Goal: Task Accomplishment & Management: Manage account settings

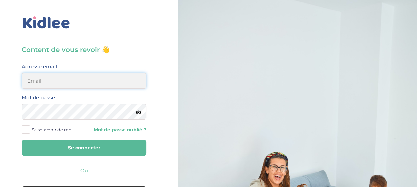
click at [106, 83] on input "email" at bounding box center [84, 81] width 125 height 16
type input "veroapetit@gmail.com"
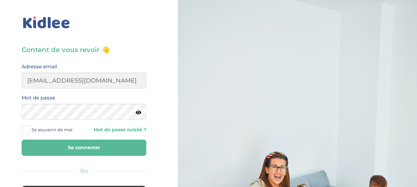
click at [91, 151] on button "Se connecter" at bounding box center [84, 148] width 125 height 16
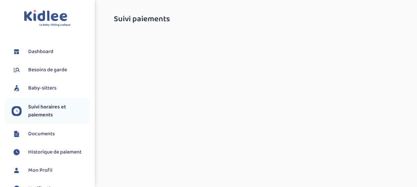
select select "octobre 2025"
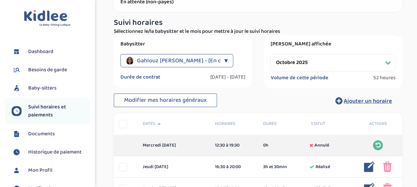
scroll to position [37, 0]
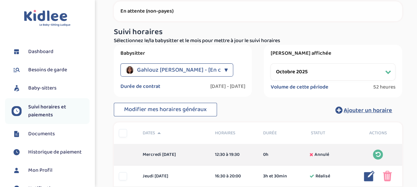
click at [226, 69] on div "▼" at bounding box center [226, 69] width 4 height 13
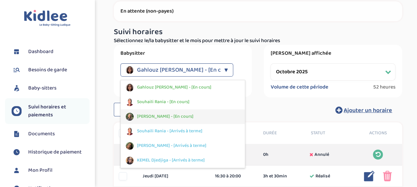
click at [205, 115] on div "[PERSON_NAME] - [En cours]" at bounding box center [183, 117] width 125 height 15
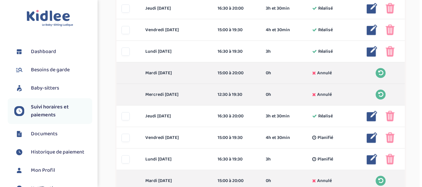
scroll to position [220, 0]
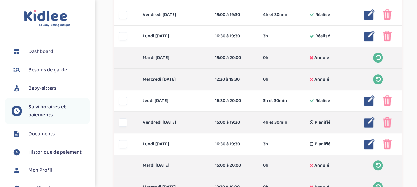
click at [370, 121] on img at bounding box center [369, 122] width 11 height 11
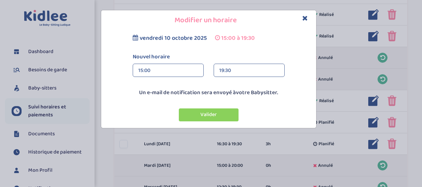
click at [259, 70] on div "19:30" at bounding box center [249, 70] width 60 height 13
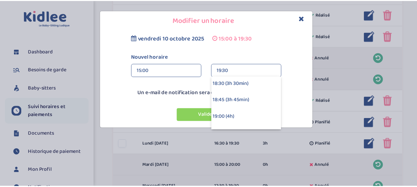
scroll to position [232, 0]
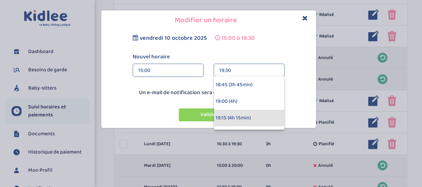
click at [250, 118] on div "19:15 (4h 15min)" at bounding box center [249, 118] width 70 height 17
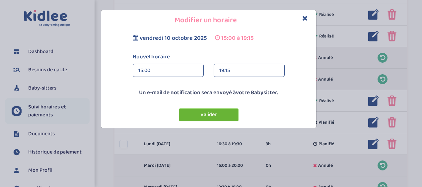
click at [220, 114] on button "Valider" at bounding box center [209, 115] width 60 height 13
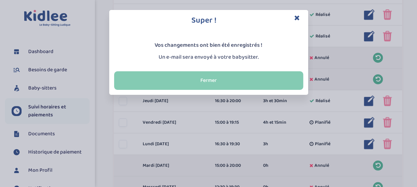
click at [227, 80] on button "Fermer" at bounding box center [208, 80] width 189 height 19
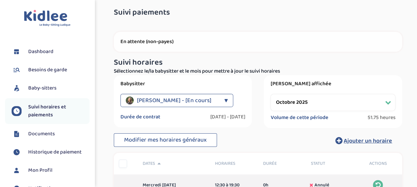
scroll to position [7, 0]
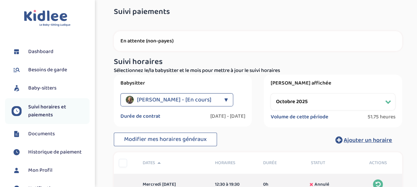
click at [209, 99] on div "[PERSON_NAME] - [En cours]" at bounding box center [173, 99] width 95 height 13
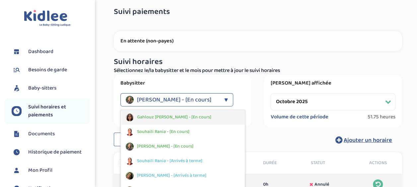
click at [192, 115] on div "Gahlouz [PERSON_NAME] - [En cours]" at bounding box center [183, 117] width 125 height 15
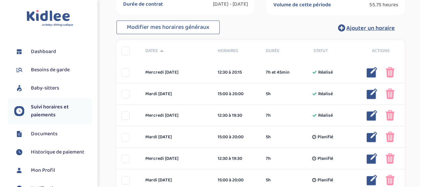
scroll to position [112, 0]
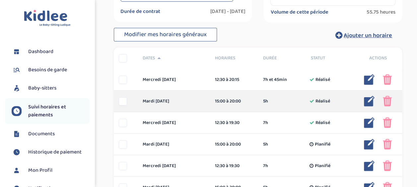
click at [370, 102] on img at bounding box center [369, 101] width 11 height 11
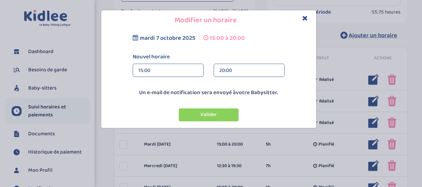
click at [268, 67] on div "20:00" at bounding box center [249, 70] width 60 height 13
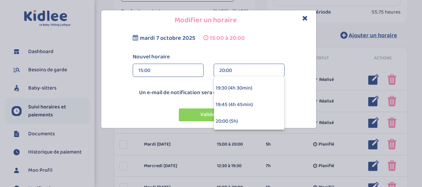
scroll to position [325, 0]
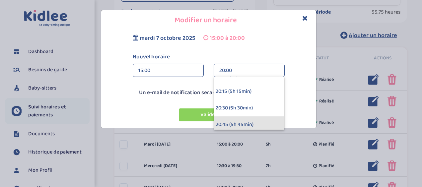
click at [252, 124] on div "20:45 (5h 45min)" at bounding box center [249, 125] width 70 height 17
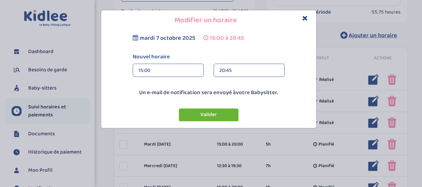
click at [224, 115] on button "Valider" at bounding box center [209, 115] width 60 height 13
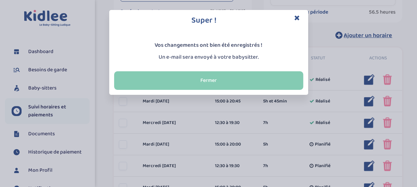
click at [234, 81] on button "Fermer" at bounding box center [208, 80] width 189 height 19
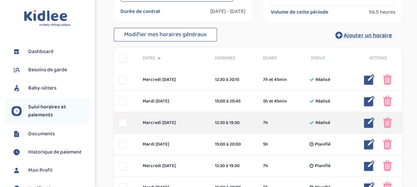
click at [368, 122] on img at bounding box center [369, 123] width 11 height 11
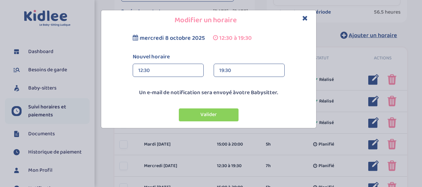
click at [260, 69] on div "19:30" at bounding box center [249, 70] width 60 height 13
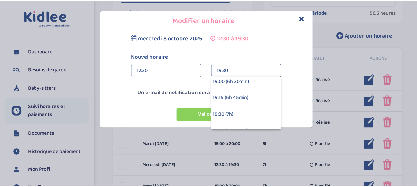
scroll to position [465, 0]
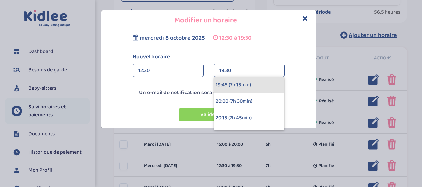
click at [257, 84] on div "19:45 (7h 15min)" at bounding box center [249, 85] width 70 height 17
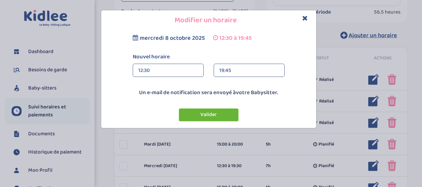
click at [222, 114] on button "Valider" at bounding box center [209, 115] width 60 height 13
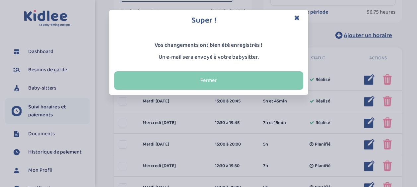
click at [234, 77] on button "Fermer" at bounding box center [208, 80] width 189 height 19
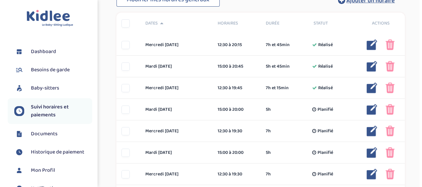
scroll to position [147, 0]
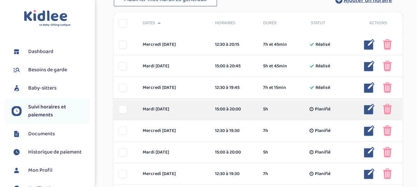
click at [369, 108] on img at bounding box center [369, 109] width 11 height 11
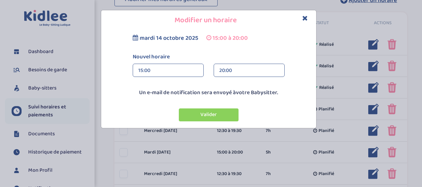
click at [250, 69] on div "20:00" at bounding box center [249, 70] width 60 height 13
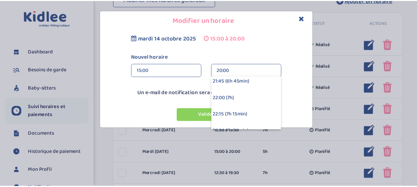
scroll to position [418, 0]
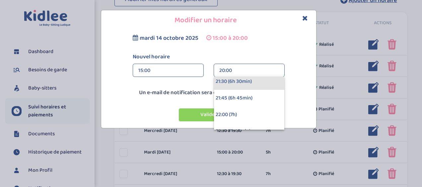
click at [254, 83] on div "21:30 (6h 30min)" at bounding box center [249, 81] width 70 height 17
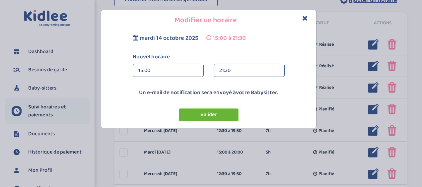
click at [226, 112] on button "Valider" at bounding box center [209, 115] width 60 height 13
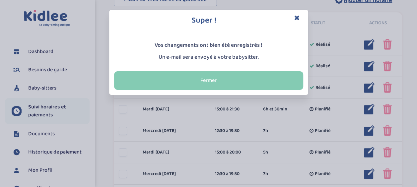
click at [236, 77] on button "Fermer" at bounding box center [208, 80] width 189 height 19
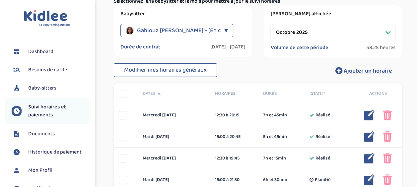
scroll to position [76, 0]
